Goal: Task Accomplishment & Management: Manage account settings

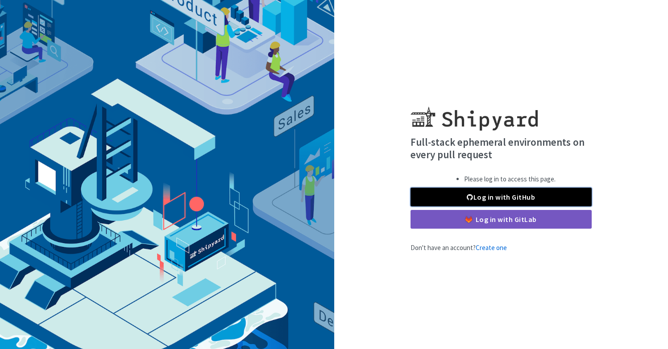
click at [485, 196] on link "Log in with GitHub" at bounding box center [500, 197] width 181 height 19
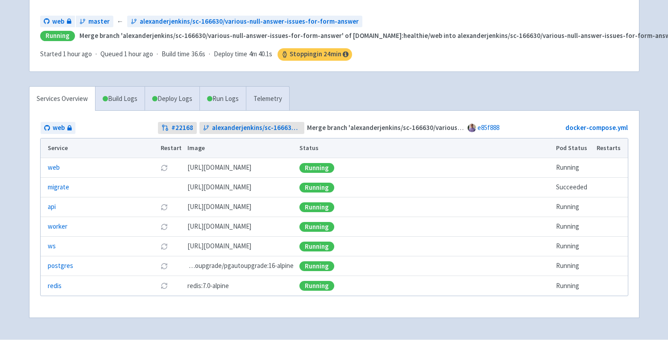
scroll to position [105, 0]
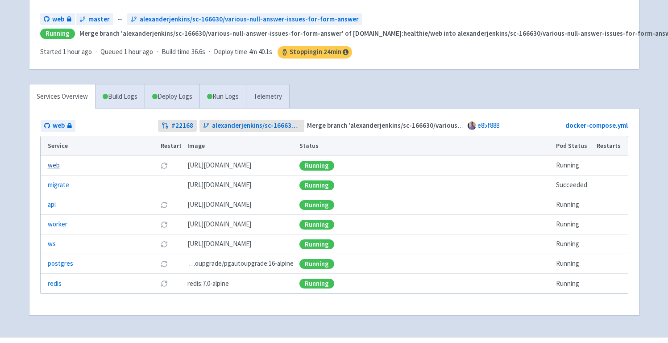
click at [54, 165] on link "web" at bounding box center [54, 165] width 12 height 10
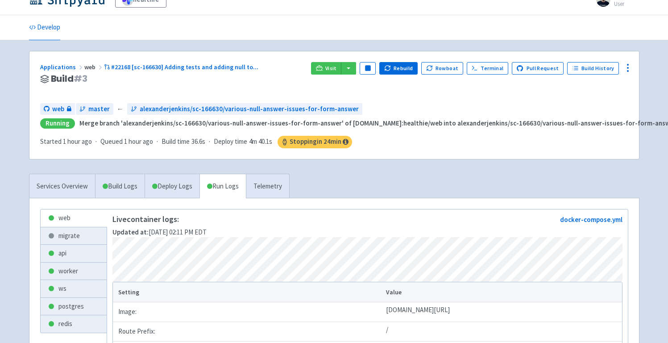
scroll to position [9, 0]
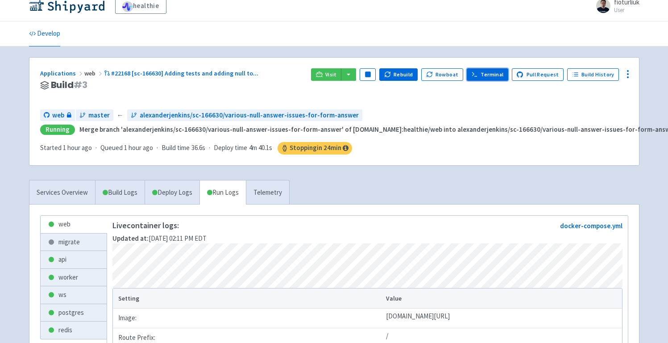
click at [493, 75] on link "Terminal" at bounding box center [487, 74] width 41 height 12
click at [334, 76] on span "Visit" at bounding box center [331, 74] width 12 height 7
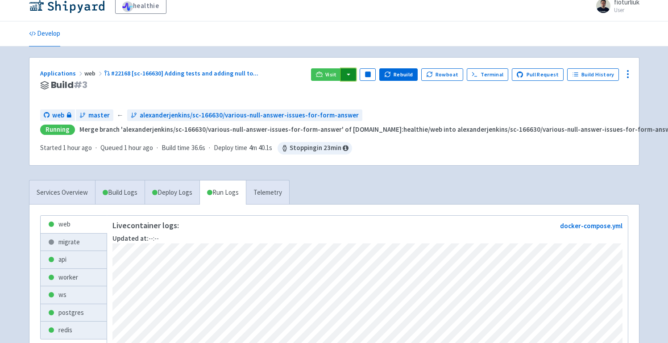
click at [351, 73] on button "button" at bounding box center [348, 74] width 15 height 12
click at [373, 108] on link "web (web)" at bounding box center [365, 106] width 51 height 14
click at [627, 77] on icon at bounding box center [627, 74] width 11 height 11
click at [590, 115] on span "Data Dashboard" at bounding box center [587, 110] width 45 height 12
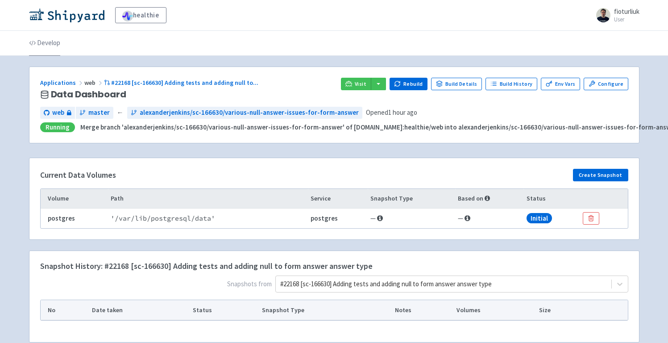
click at [46, 45] on link "Develop" at bounding box center [44, 43] width 31 height 25
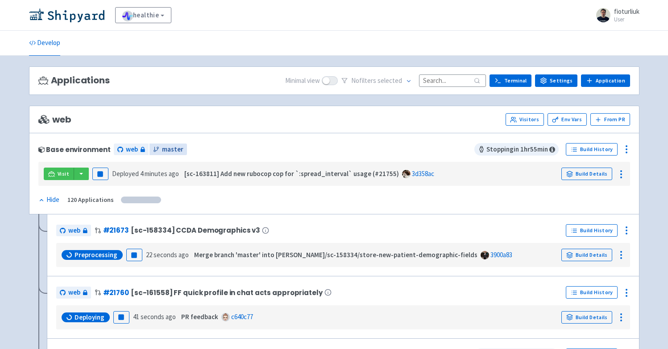
click at [169, 148] on span "master" at bounding box center [172, 150] width 21 height 10
click at [625, 150] on icon at bounding box center [626, 149] width 11 height 11
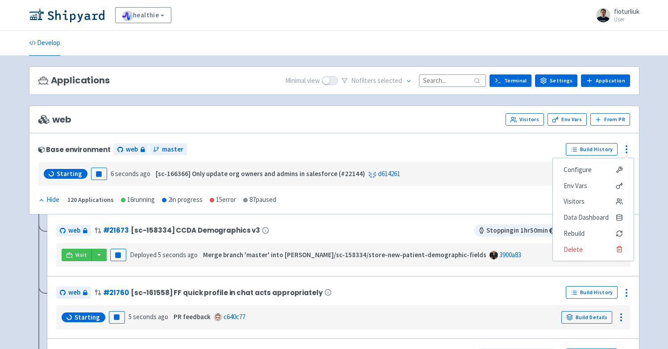
click at [430, 230] on div "web # 21673 [sc-158334] CCDA Demographics v3" at bounding box center [265, 230] width 418 height 14
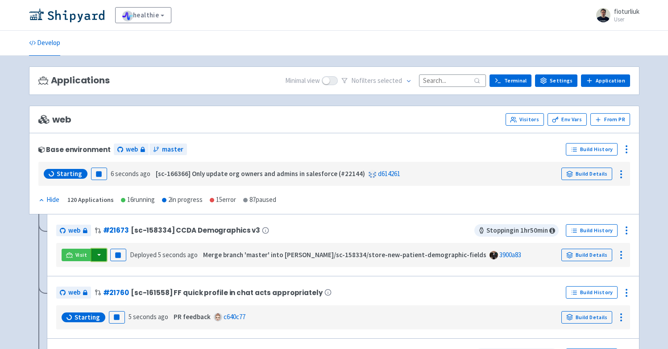
click at [97, 254] on button "button" at bounding box center [98, 255] width 15 height 12
click at [120, 288] on link "web (web)" at bounding box center [116, 287] width 51 height 14
click at [626, 229] on icon at bounding box center [626, 230] width 11 height 11
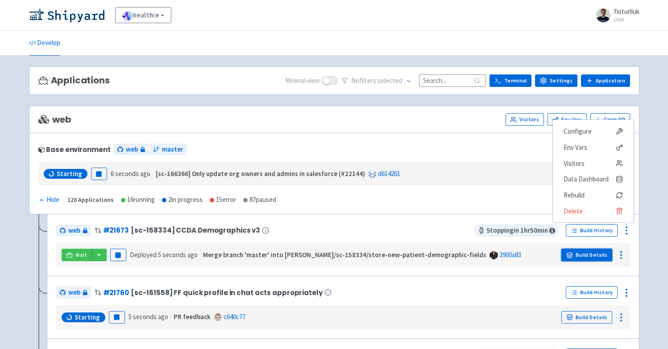
click at [592, 259] on link "Build Details" at bounding box center [586, 255] width 51 height 12
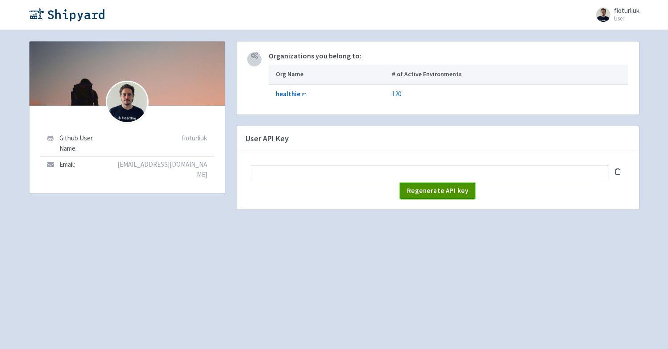
click at [453, 191] on span "Regenerate API key" at bounding box center [437, 190] width 61 height 8
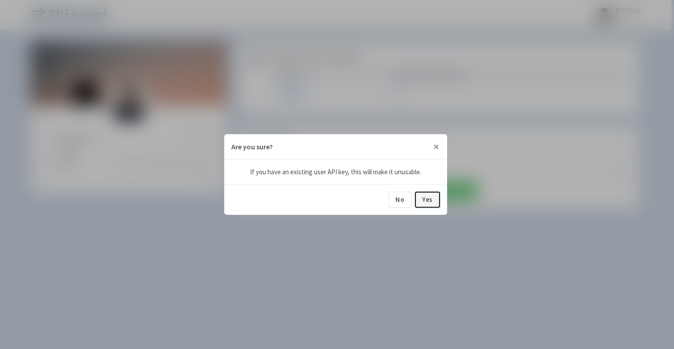
click at [427, 201] on button "Yes" at bounding box center [427, 200] width 25 height 16
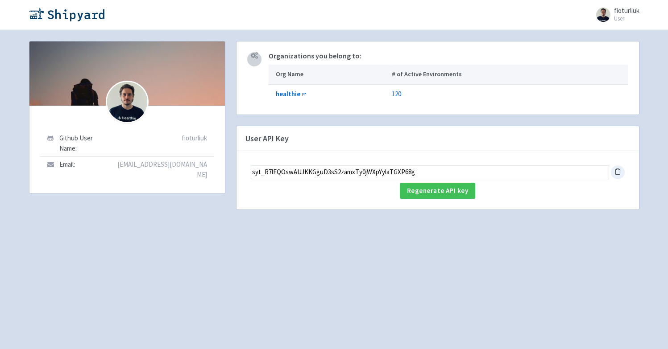
click at [617, 170] on icon at bounding box center [617, 171] width 7 height 7
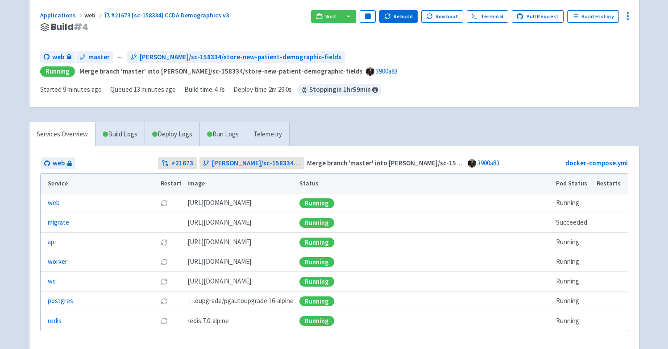
scroll to position [83, 0]
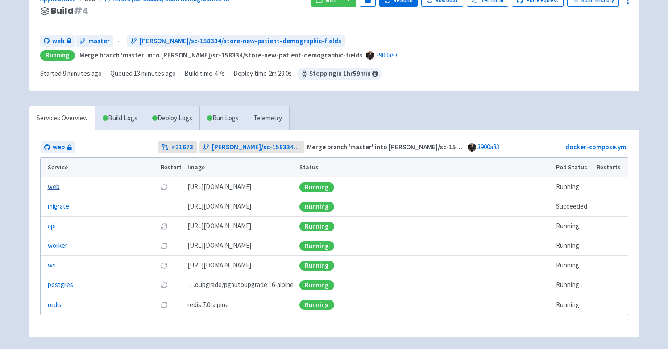
click at [53, 188] on link "web" at bounding box center [54, 187] width 12 height 10
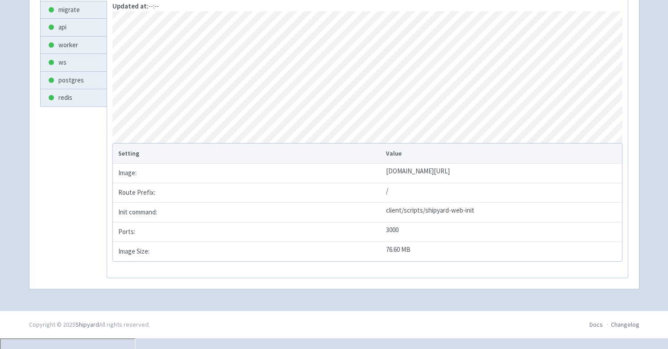
scroll to position [61, 0]
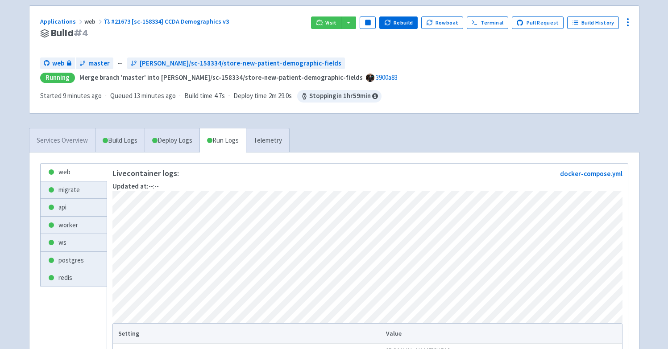
click at [66, 141] on link "Services Overview" at bounding box center [62, 140] width 66 height 25
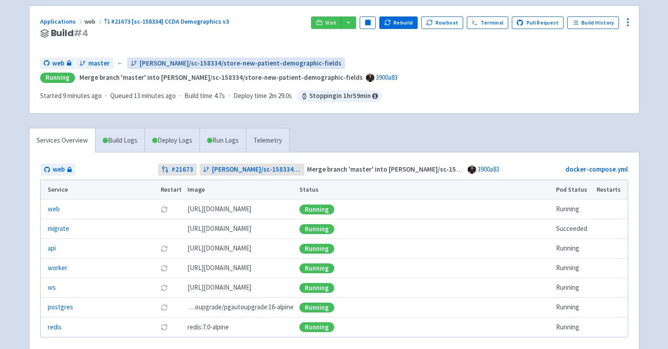
click at [201, 64] on span "ivan/sc-158334/store-new-patient-demographic-fields" at bounding box center [241, 63] width 202 height 10
click at [62, 23] on link "Applications" at bounding box center [62, 21] width 44 height 8
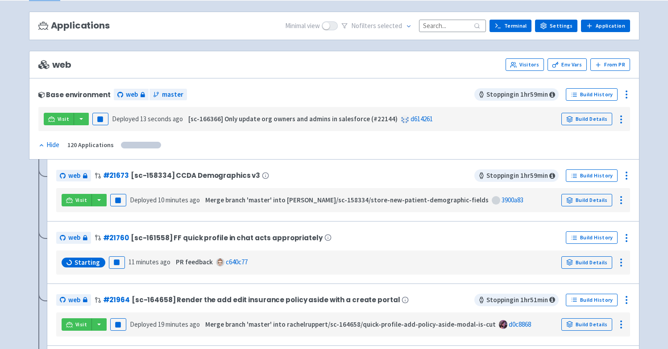
scroll to position [107, 0]
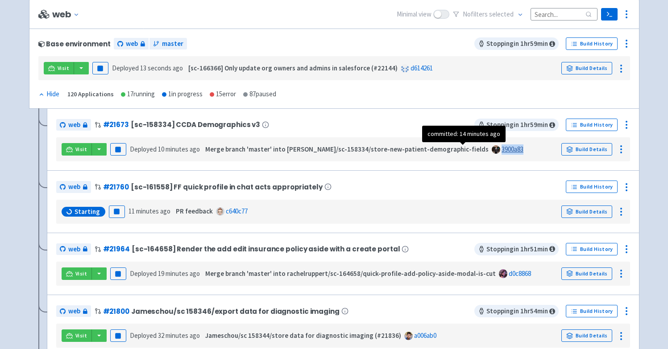
drag, startPoint x: 457, startPoint y: 150, endPoint x: 452, endPoint y: 150, distance: 4.9
click at [452, 150] on div "Visit Pause Deployed 10 minutes ago Merge branch 'master' into [PERSON_NAME]/sc…" at bounding box center [343, 149] width 567 height 17
copy link "3900a83"
click at [501, 153] on link "3900a83" at bounding box center [512, 149] width 22 height 8
